Goal: Find specific page/section: Find specific page/section

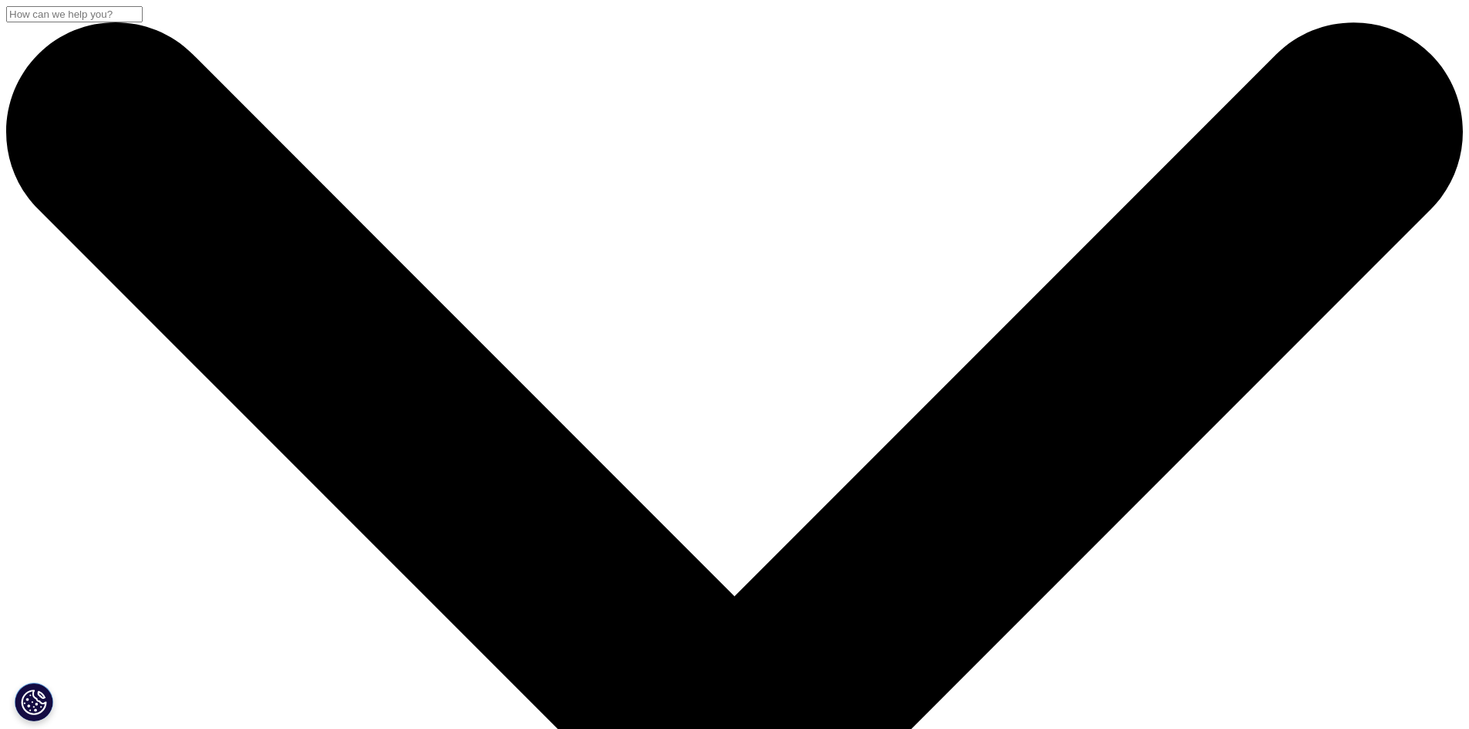
click at [143, 22] on input "Search" at bounding box center [74, 14] width 136 height 16
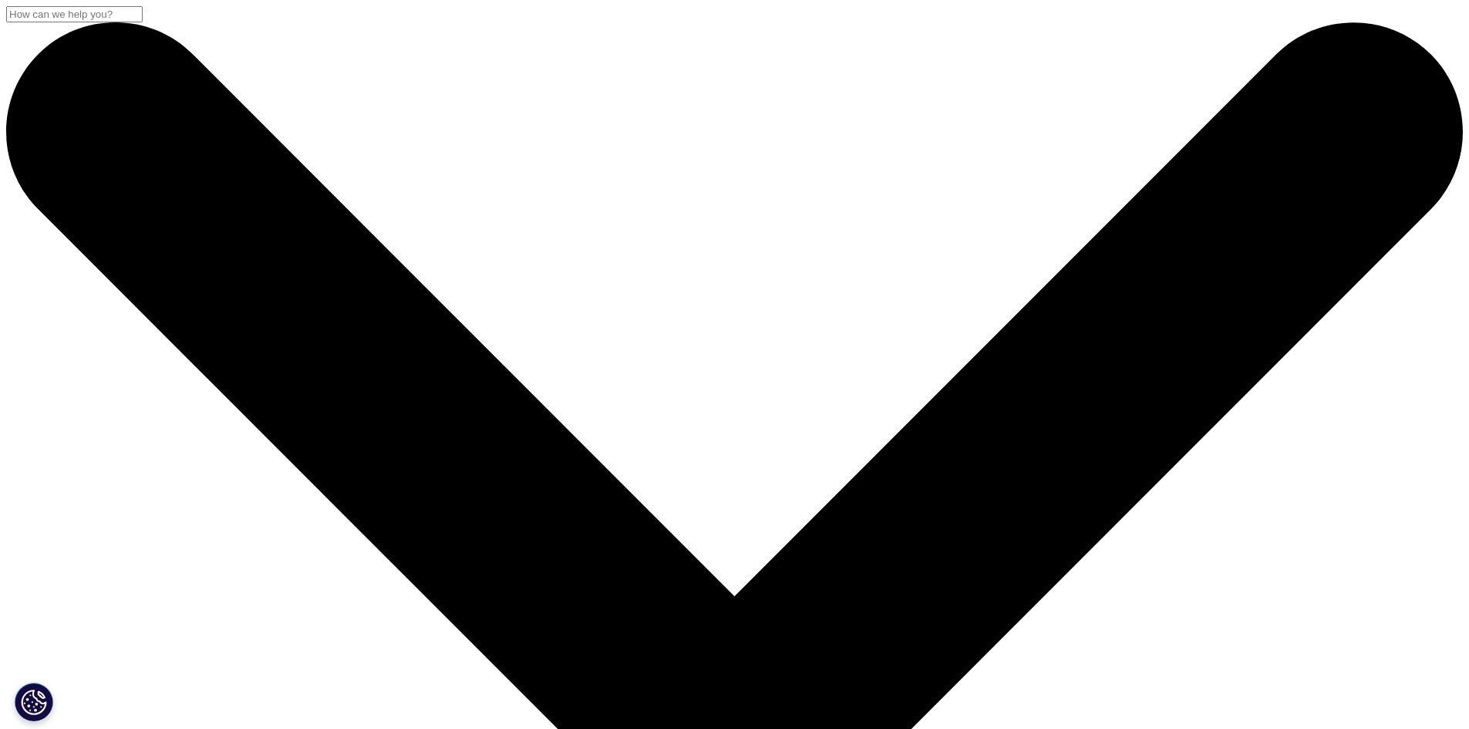
click at [143, 22] on input "Search" at bounding box center [74, 14] width 136 height 16
